Goal: Complete application form: Complete application form

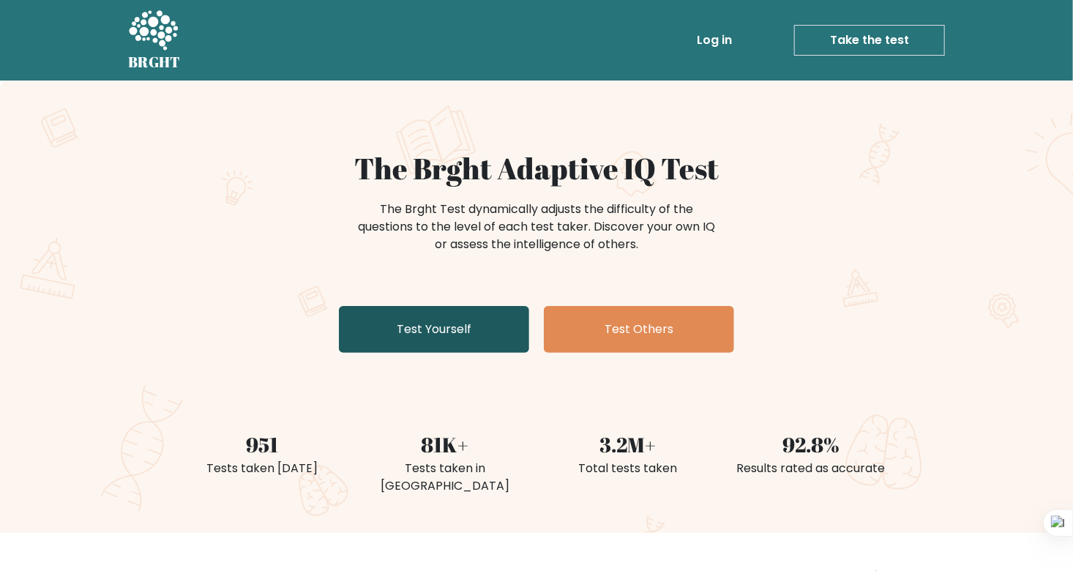
click at [352, 316] on link "Test Yourself" at bounding box center [434, 329] width 190 height 47
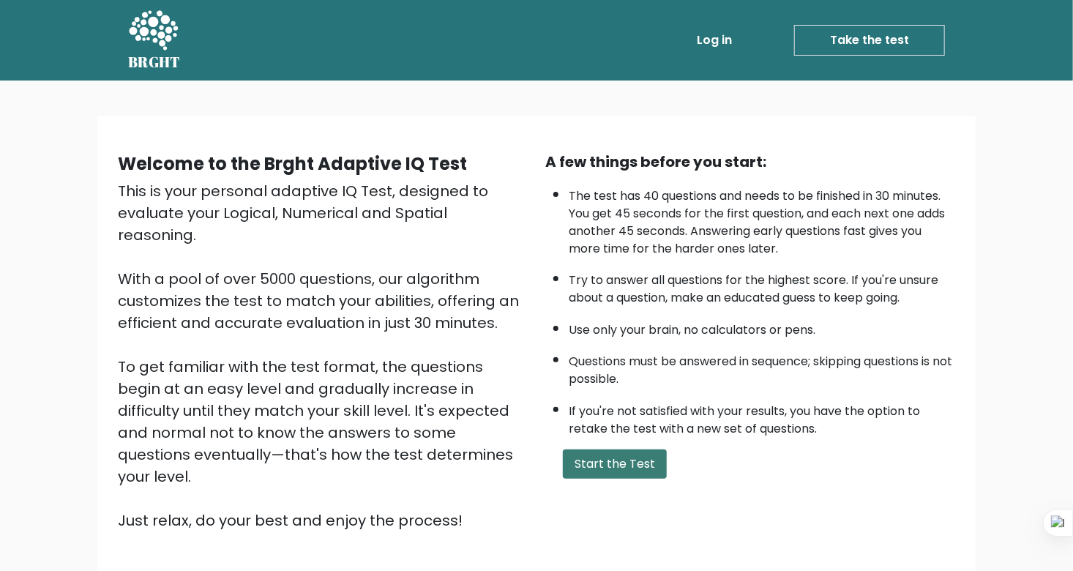
click at [618, 452] on button "Start the Test" at bounding box center [615, 463] width 104 height 29
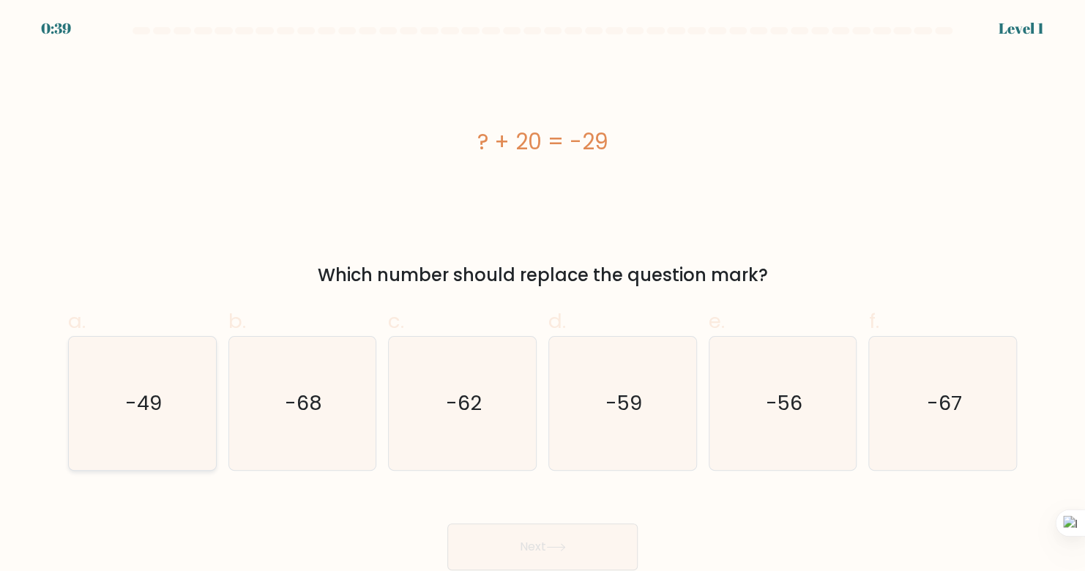
click at [106, 405] on icon "-49" at bounding box center [141, 403] width 133 height 133
click at [542, 295] on input "a. -49" at bounding box center [542, 290] width 1 height 10
radio input "true"
click at [560, 539] on button "Next" at bounding box center [542, 546] width 190 height 47
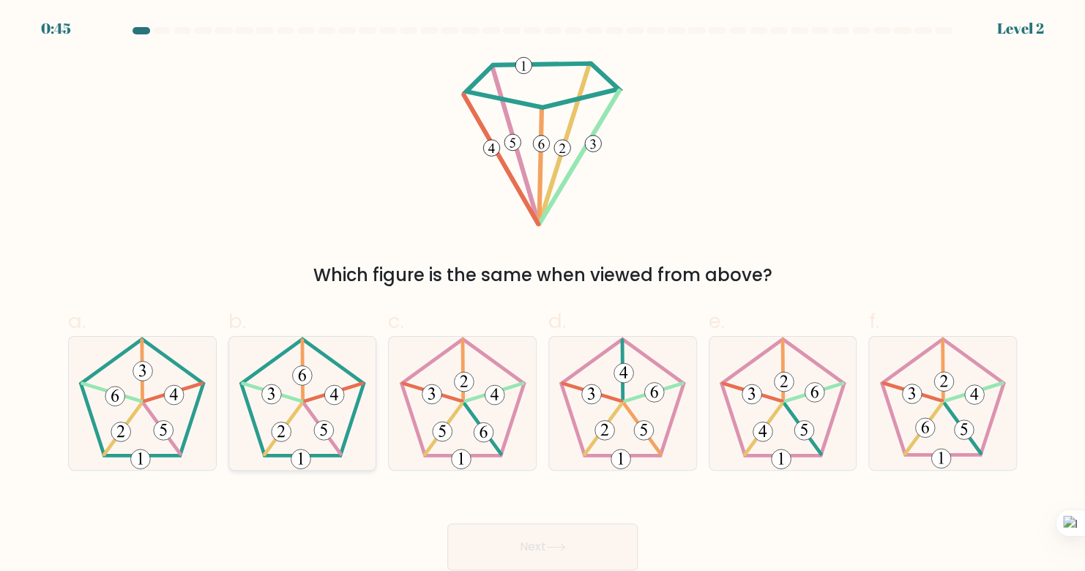
click at [310, 405] on icon at bounding box center [302, 403] width 133 height 133
click at [542, 295] on input "b." at bounding box center [542, 290] width 1 height 10
radio input "true"
click at [491, 533] on button "Next" at bounding box center [542, 546] width 190 height 47
click at [521, 543] on button "Next" at bounding box center [542, 546] width 190 height 47
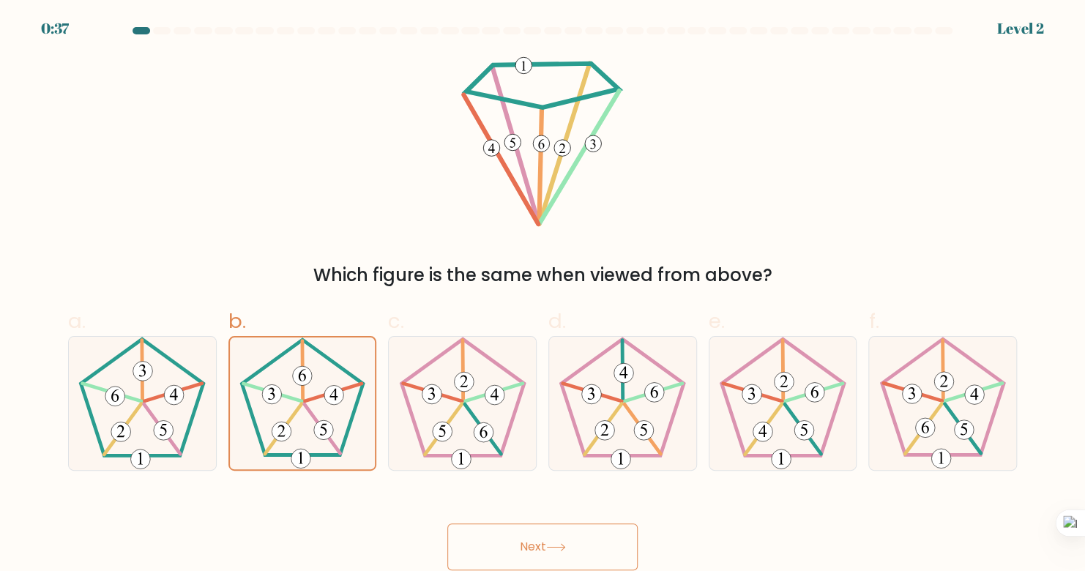
click at [531, 550] on button "Next" at bounding box center [542, 546] width 190 height 47
click at [326, 410] on icon at bounding box center [302, 403] width 132 height 132
click at [542, 295] on input "b." at bounding box center [542, 290] width 1 height 10
click at [326, 410] on icon at bounding box center [302, 403] width 132 height 132
click at [542, 295] on input "b." at bounding box center [542, 290] width 1 height 10
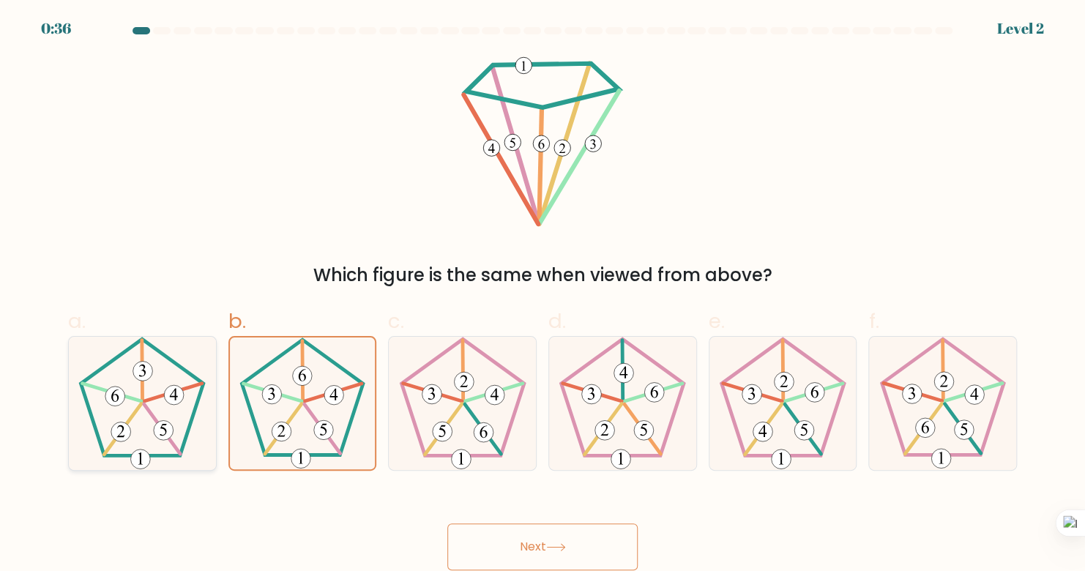
click at [149, 389] on icon at bounding box center [141, 403] width 133 height 133
click at [542, 295] on input "a." at bounding box center [542, 290] width 1 height 10
radio input "true"
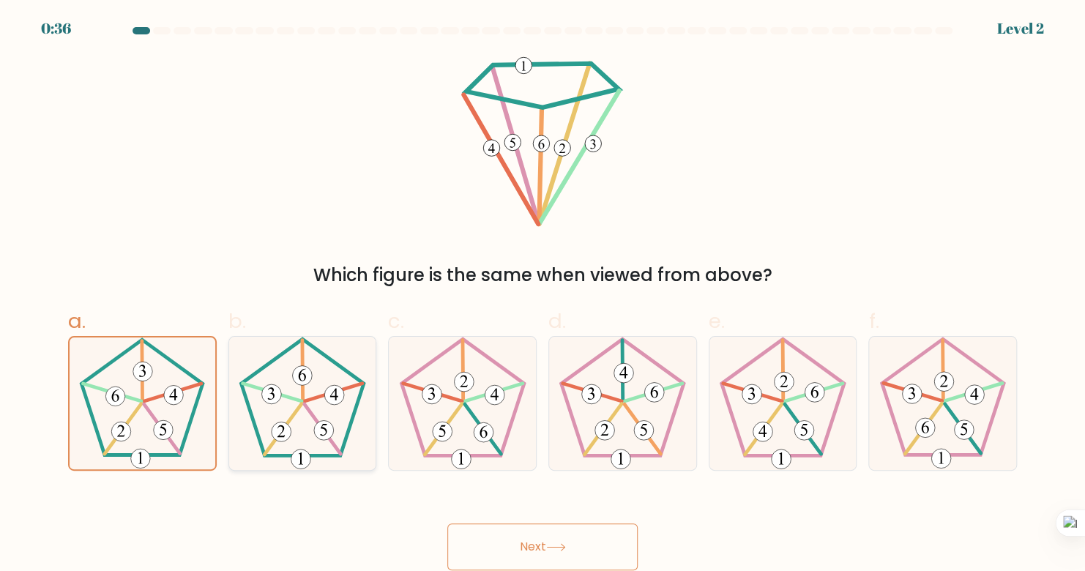
click at [273, 407] on icon at bounding box center [302, 403] width 133 height 133
click at [542, 295] on input "b." at bounding box center [542, 290] width 1 height 10
radio input "true"
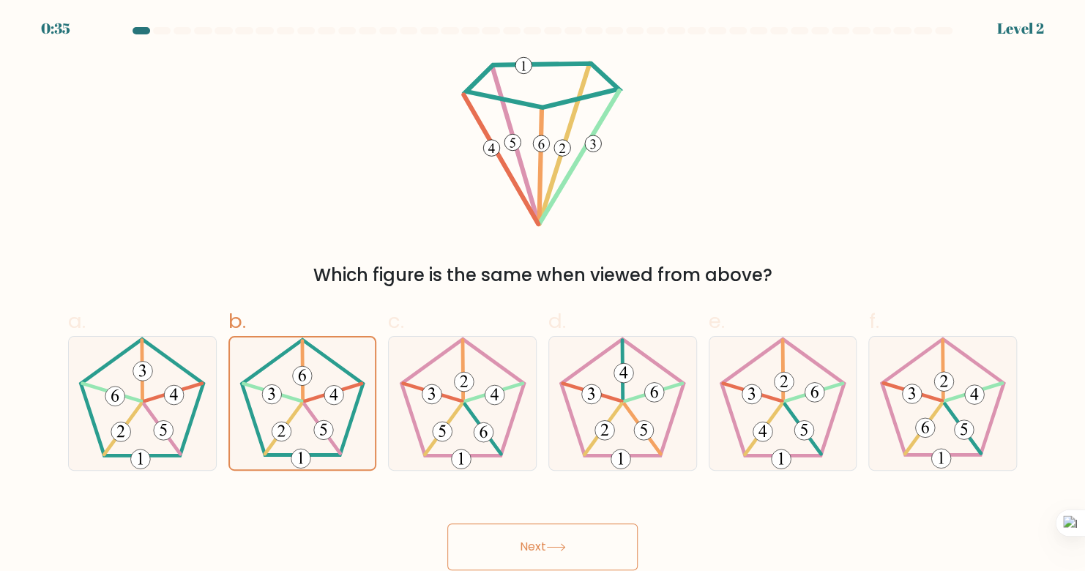
click at [501, 549] on button "Next" at bounding box center [542, 546] width 190 height 47
click at [501, 548] on button "Next" at bounding box center [542, 546] width 190 height 47
drag, startPoint x: 498, startPoint y: 547, endPoint x: 438, endPoint y: 518, distance: 66.1
click at [497, 547] on button "Next" at bounding box center [542, 546] width 190 height 47
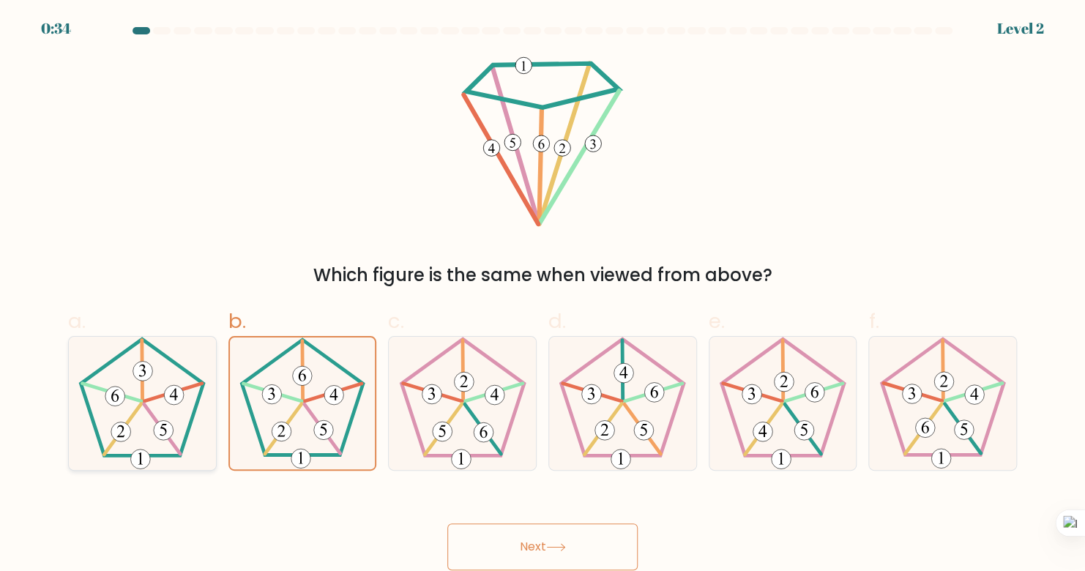
click at [171, 409] on icon at bounding box center [141, 403] width 133 height 133
click at [542, 295] on input "a." at bounding box center [542, 290] width 1 height 10
radio input "true"
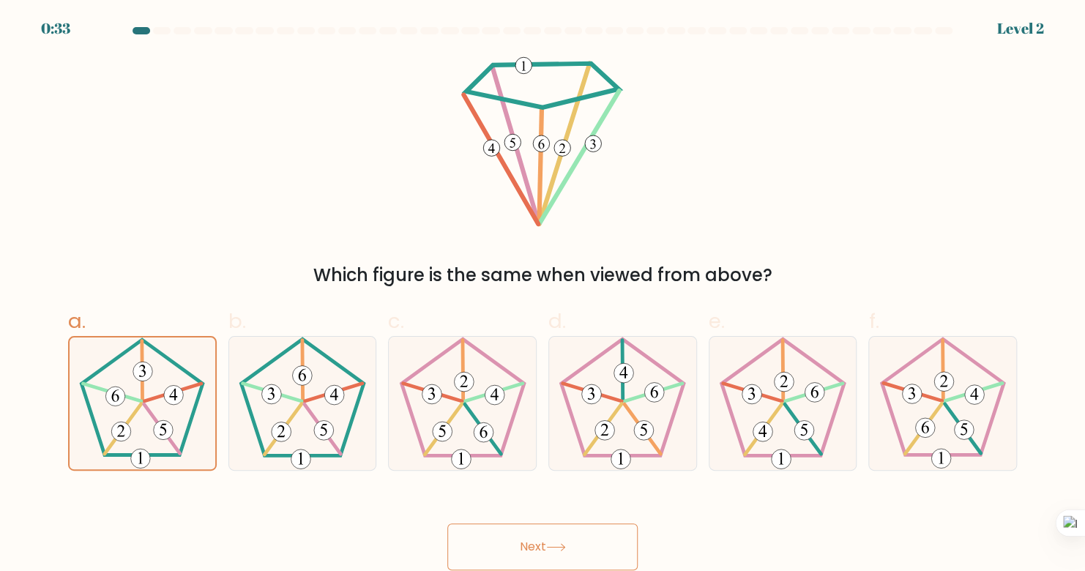
click at [490, 547] on button "Next" at bounding box center [542, 546] width 190 height 47
click at [261, 385] on icon at bounding box center [302, 403] width 133 height 133
click at [542, 295] on input "b." at bounding box center [542, 290] width 1 height 10
radio input "true"
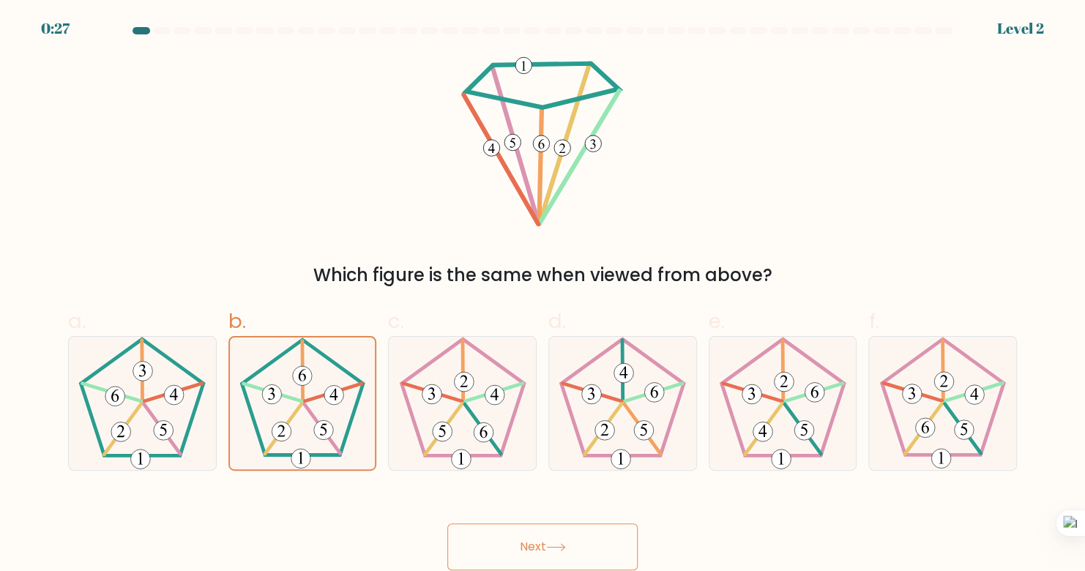
click at [541, 535] on button "Next" at bounding box center [542, 546] width 190 height 47
click at [497, 567] on button "Next" at bounding box center [542, 546] width 190 height 47
click at [463, 387] on 524 at bounding box center [464, 382] width 20 height 20
click at [542, 295] on input "c." at bounding box center [542, 290] width 1 height 10
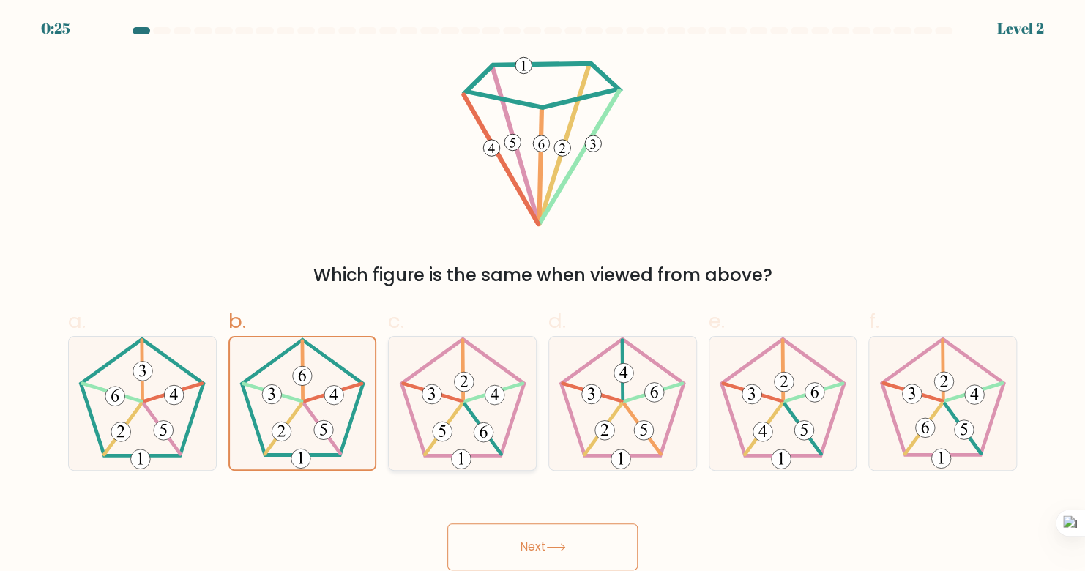
radio input "true"
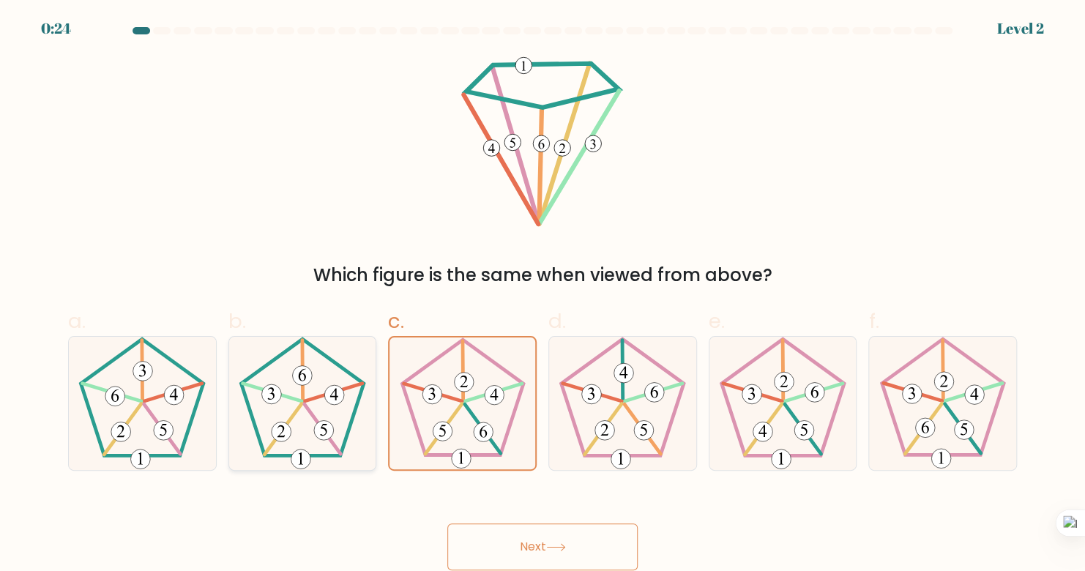
click at [332, 408] on icon at bounding box center [302, 403] width 133 height 133
click at [542, 295] on input "b." at bounding box center [542, 290] width 1 height 10
radio input "true"
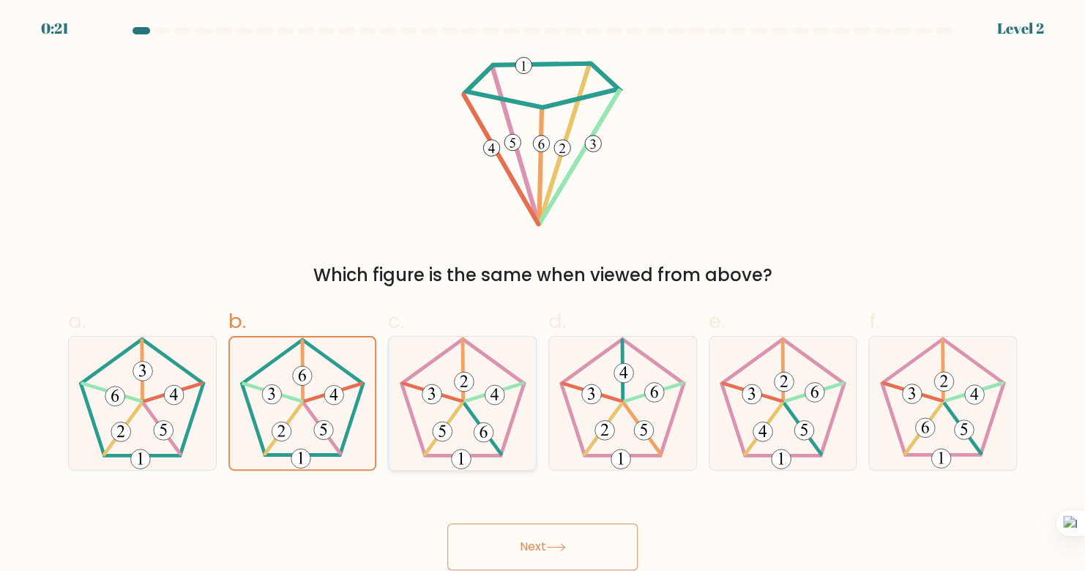
click at [495, 437] on icon at bounding box center [462, 403] width 133 height 133
click at [542, 295] on input "c." at bounding box center [542, 290] width 1 height 10
radio input "true"
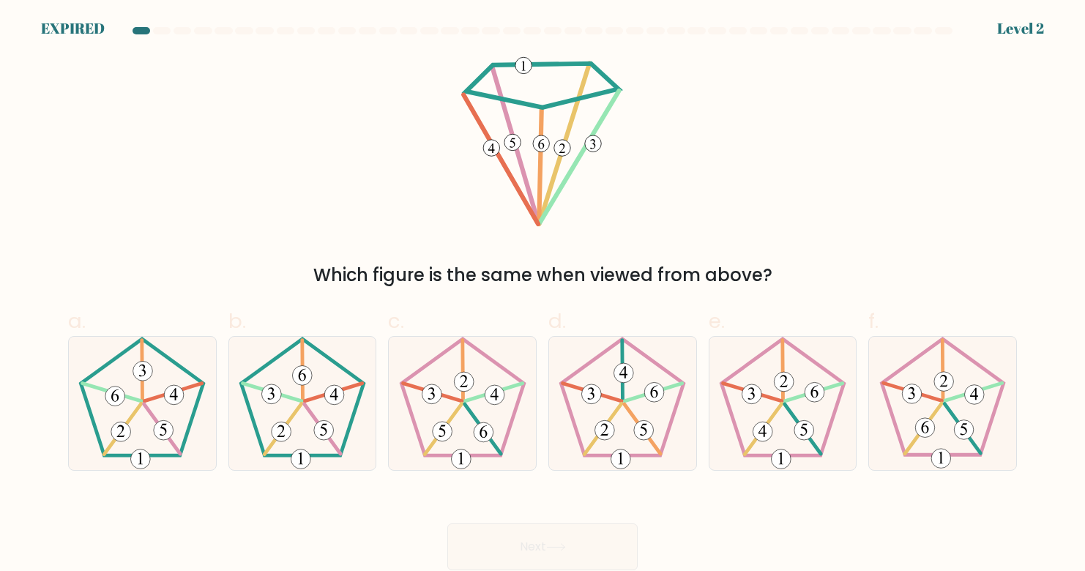
click at [298, 416] on icon at bounding box center [302, 403] width 133 height 133
click at [542, 295] on input "b." at bounding box center [542, 290] width 1 height 10
radio input "true"
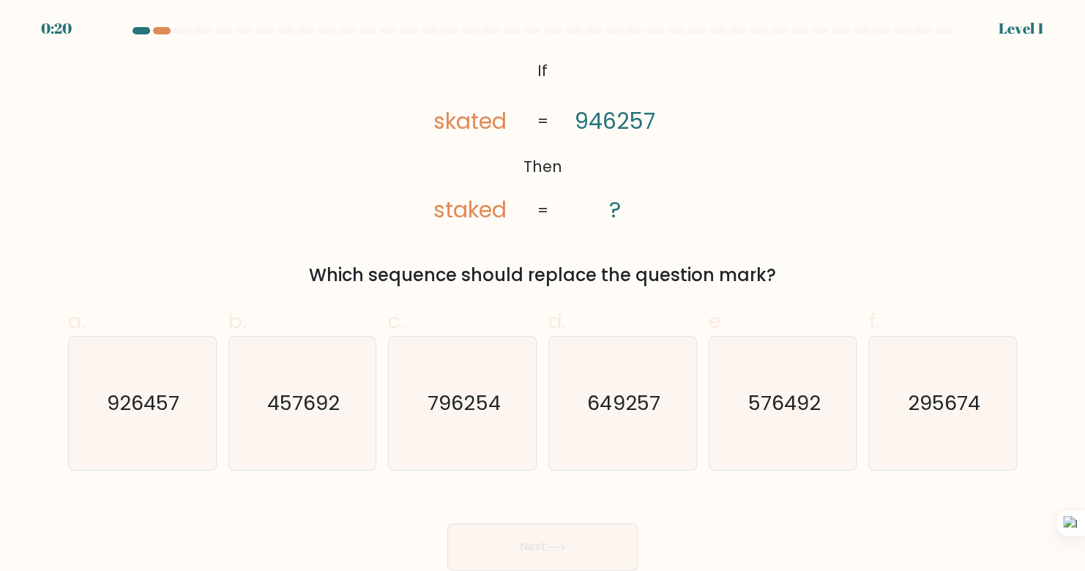
click at [163, 26] on div "0:20 Level 1" at bounding box center [542, 20] width 1085 height 40
click at [163, 26] on div "0:19 Level 1" at bounding box center [542, 20] width 1085 height 40
click at [162, 27] on body "0:19 Level 1 If" at bounding box center [542, 285] width 1085 height 571
click at [160, 27] on div at bounding box center [162, 30] width 18 height 7
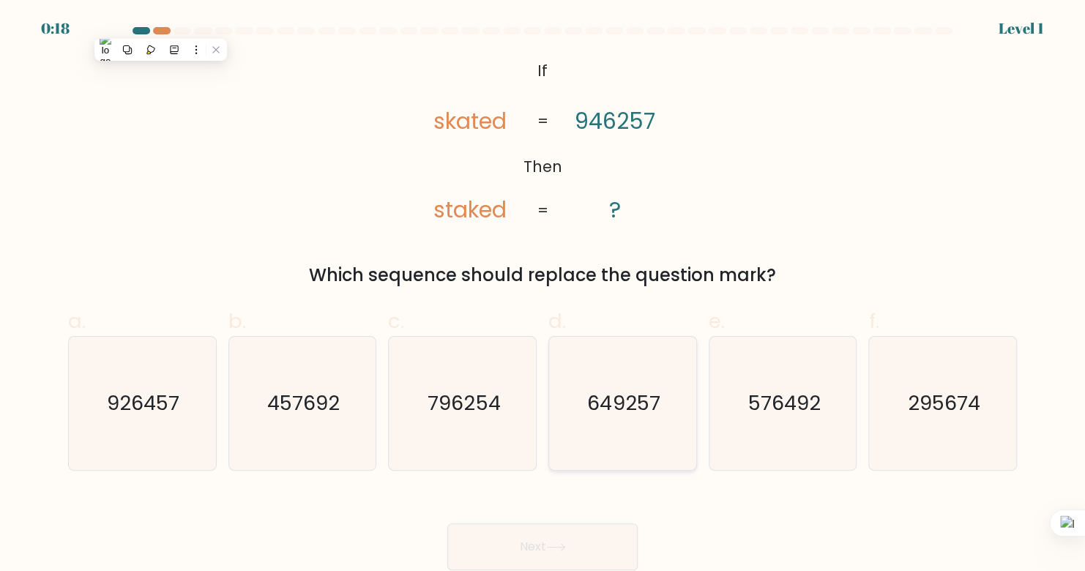
click at [592, 383] on icon "649257" at bounding box center [621, 403] width 133 height 133
click at [543, 295] on input "d. 649257" at bounding box center [542, 290] width 1 height 10
radio input "true"
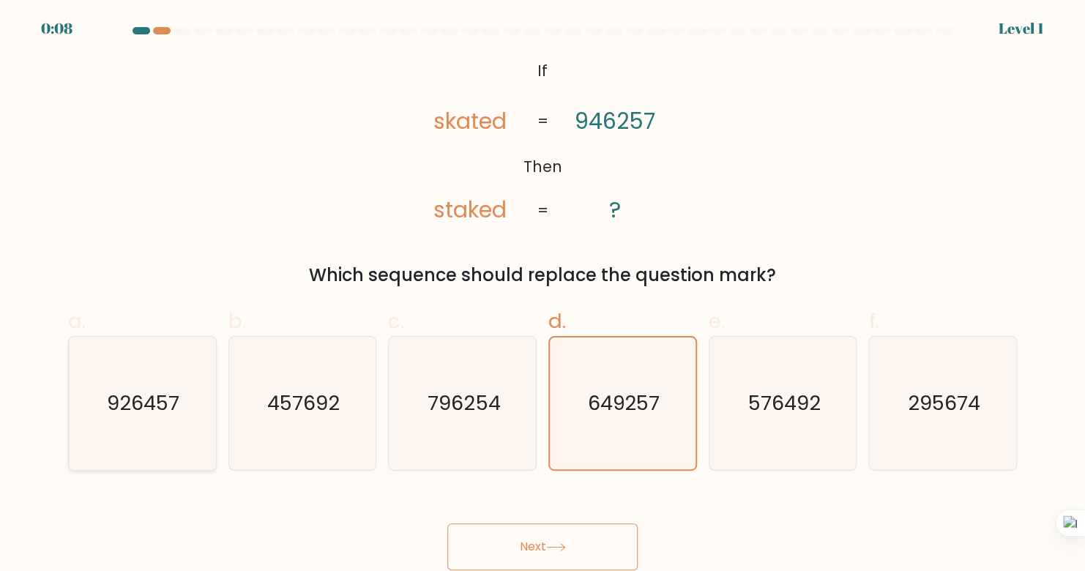
click at [155, 416] on text "926457" at bounding box center [144, 403] width 72 height 29
click at [542, 295] on input "a. 926457" at bounding box center [542, 290] width 1 height 10
radio input "true"
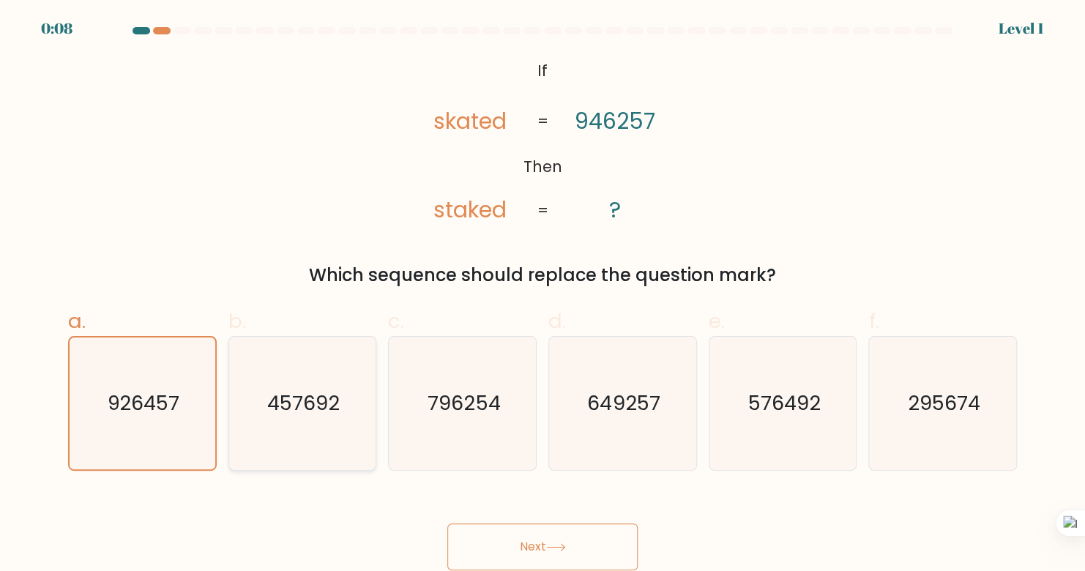
click at [360, 421] on icon "457692" at bounding box center [302, 403] width 133 height 133
click at [542, 295] on input "b. 457692" at bounding box center [542, 290] width 1 height 10
radio input "true"
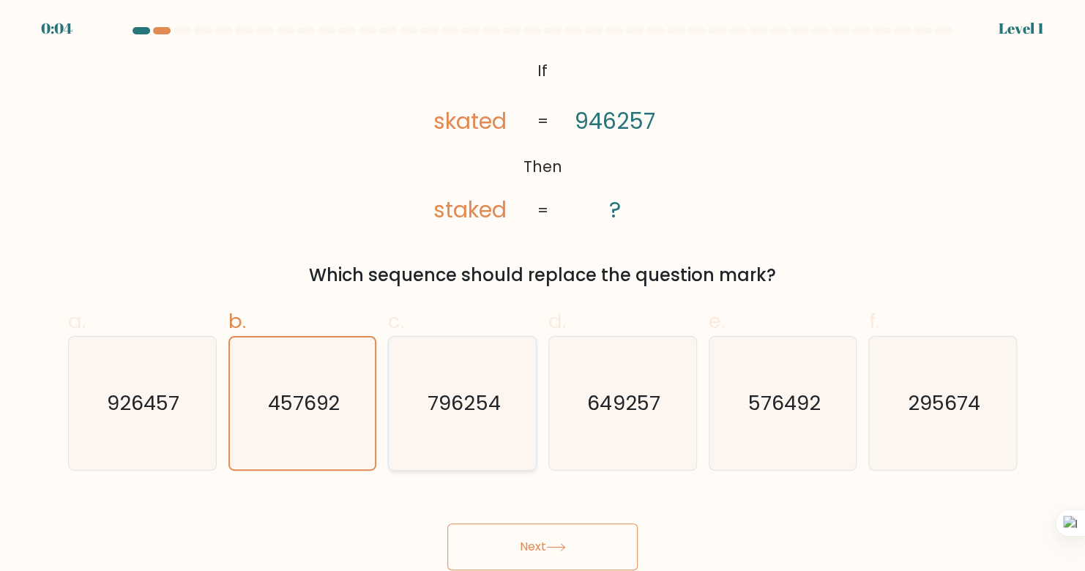
drag, startPoint x: 466, startPoint y: 400, endPoint x: 517, endPoint y: 406, distance: 51.6
click at [467, 400] on text "796254" at bounding box center [463, 403] width 72 height 29
click at [542, 295] on input "c. 796254" at bounding box center [542, 290] width 1 height 10
radio input "true"
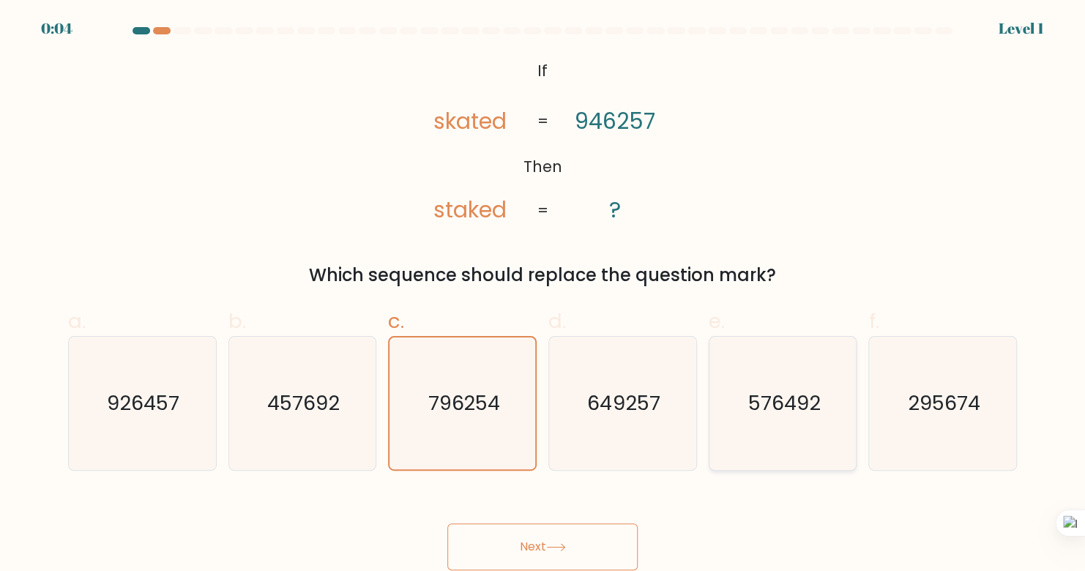
click at [718, 390] on icon "576492" at bounding box center [782, 403] width 133 height 133
click at [543, 295] on input "e. 576492" at bounding box center [542, 290] width 1 height 10
radio input "true"
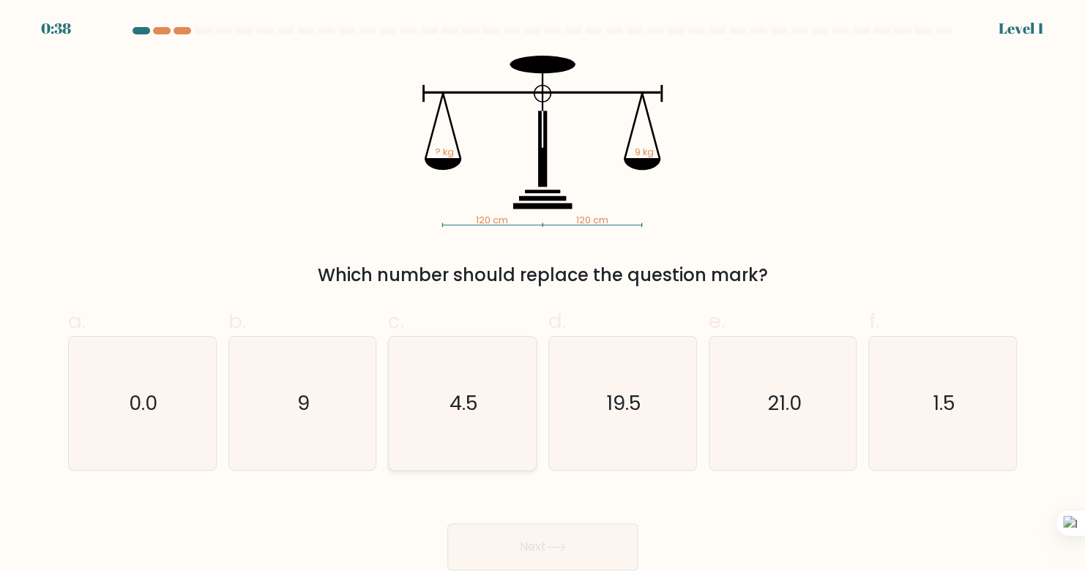
click at [463, 348] on icon "4.5" at bounding box center [462, 403] width 133 height 133
click at [542, 295] on input "c. 4.5" at bounding box center [542, 290] width 1 height 10
radio input "true"
click at [550, 536] on button "Next" at bounding box center [542, 546] width 190 height 47
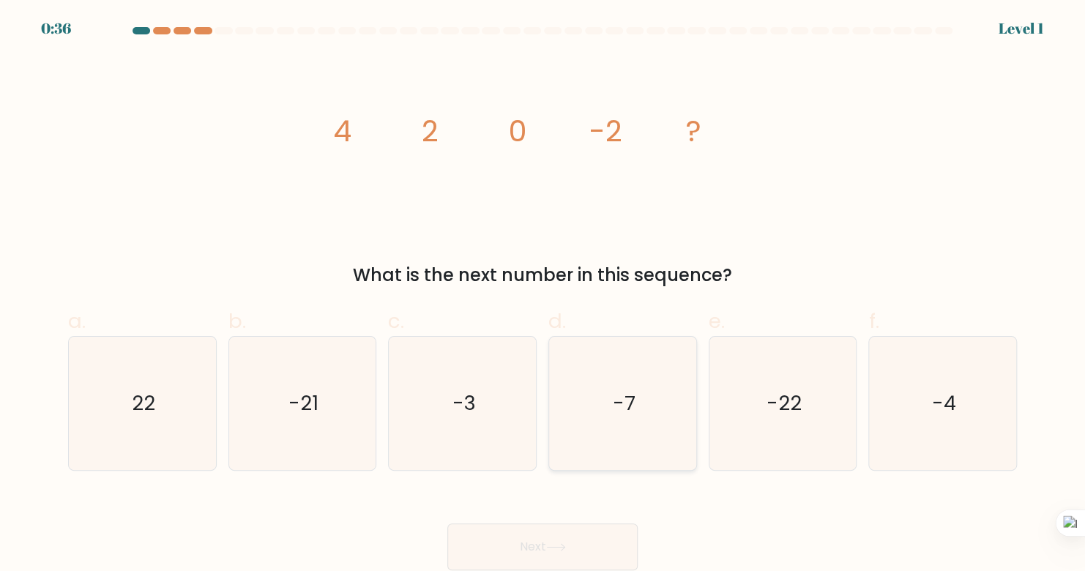
click at [563, 445] on icon "-7" at bounding box center [621, 403] width 133 height 133
click at [543, 295] on input "d. -7" at bounding box center [542, 290] width 1 height 10
radio input "true"
click at [556, 544] on icon at bounding box center [556, 547] width 20 height 8
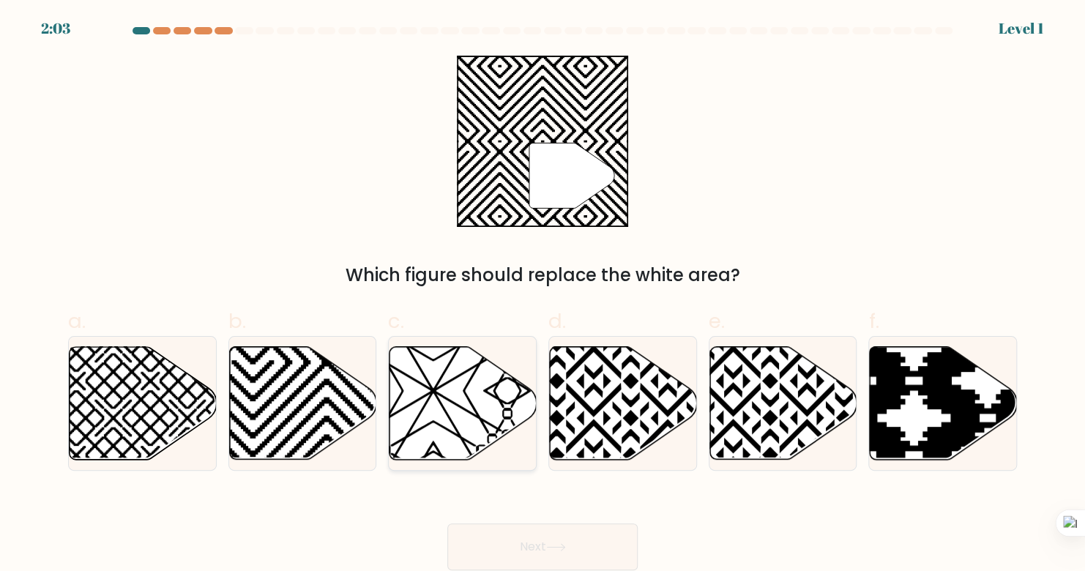
click at [482, 460] on icon at bounding box center [462, 403] width 147 height 115
click at [542, 295] on input "c." at bounding box center [542, 290] width 1 height 10
radio input "true"
click at [519, 544] on button "Next" at bounding box center [542, 546] width 190 height 47
